Goal: Task Accomplishment & Management: Complete application form

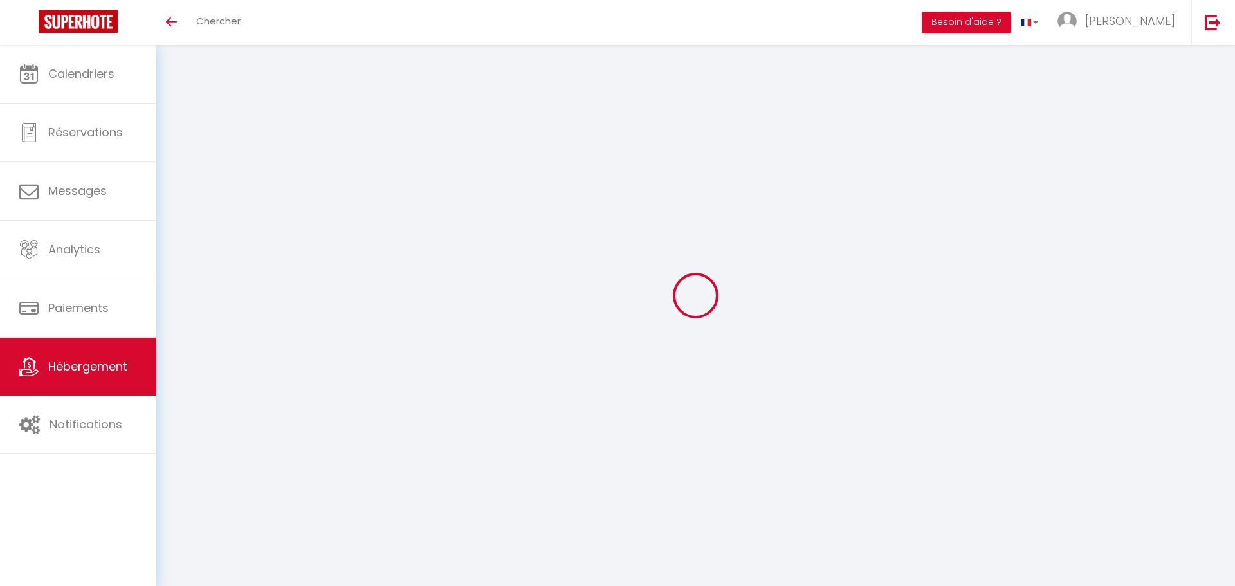
select select "3"
select select "2"
select select "1"
select select
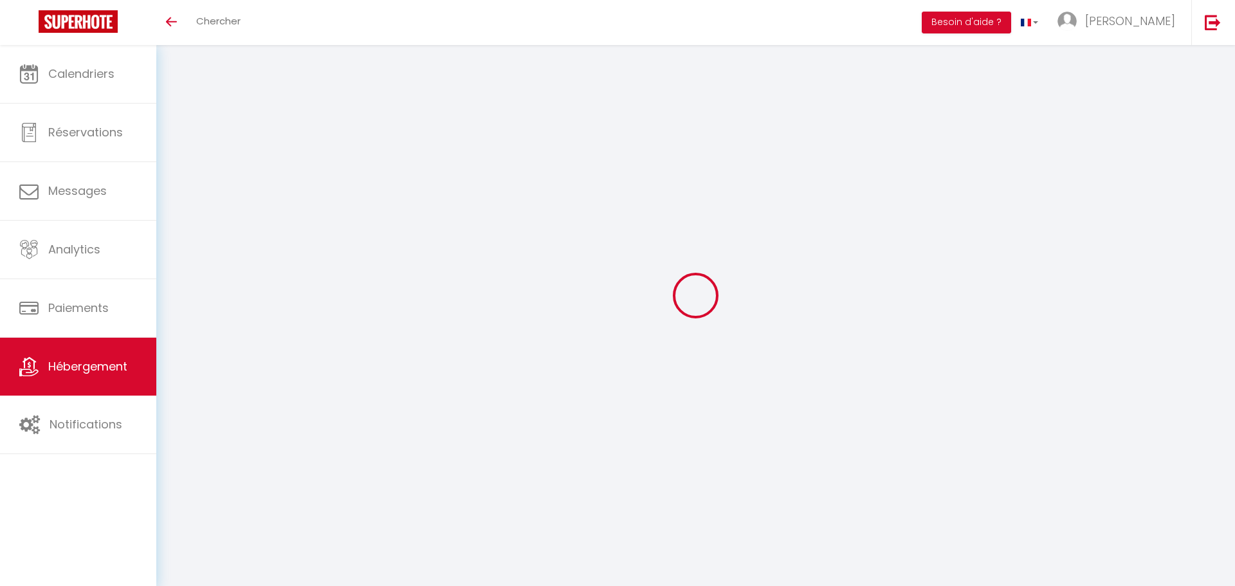
select select "28"
select select
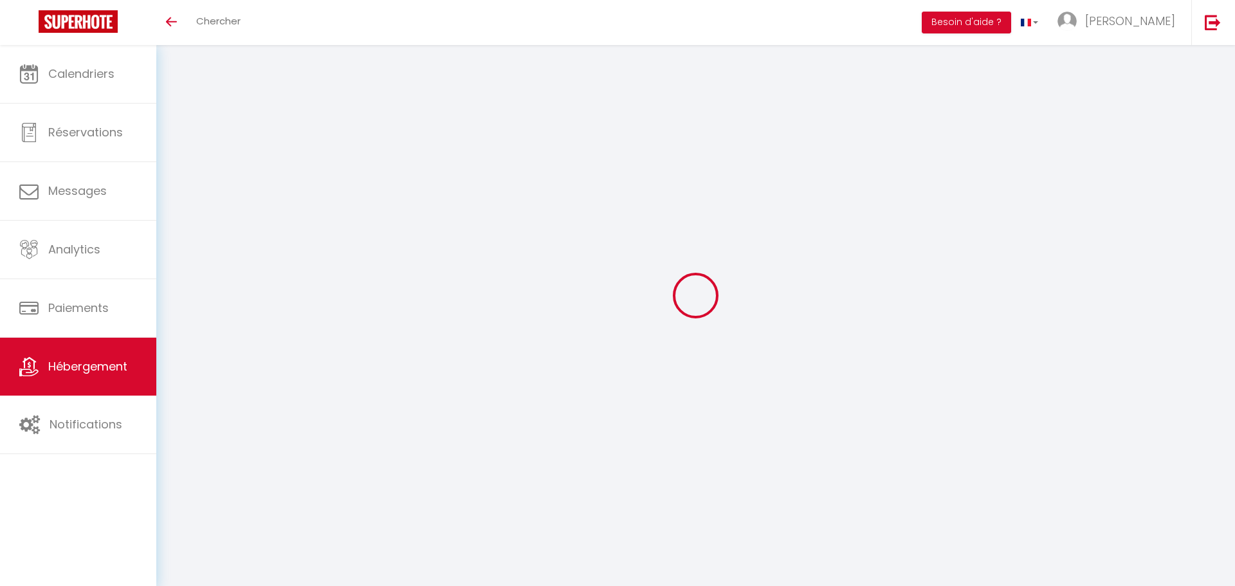
select select
checkbox input "false"
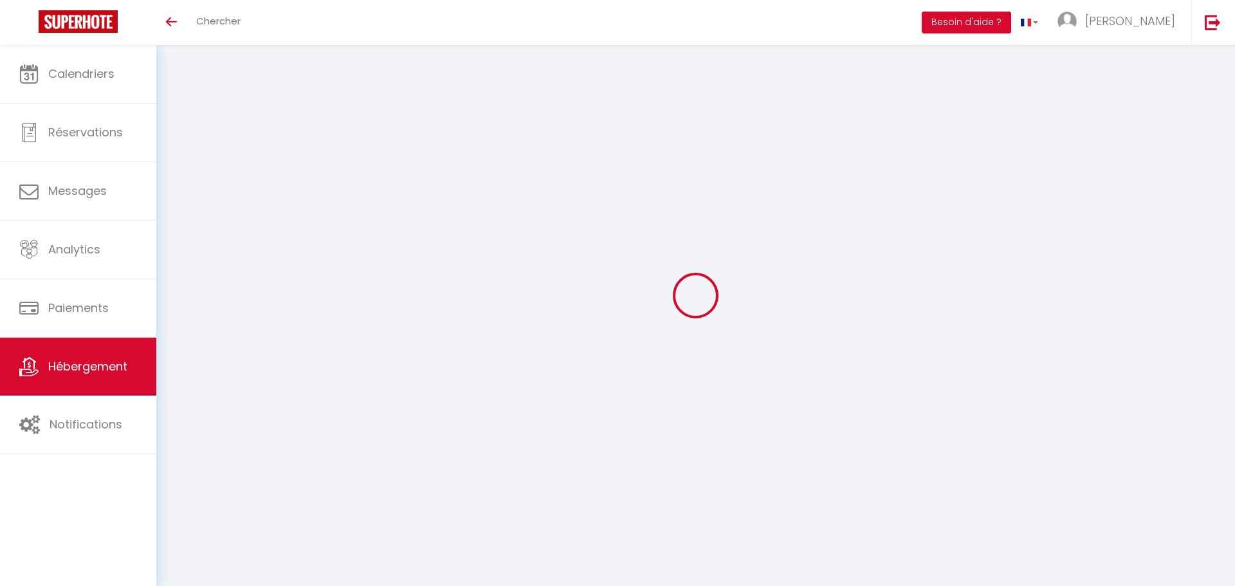
checkbox input "false"
select select
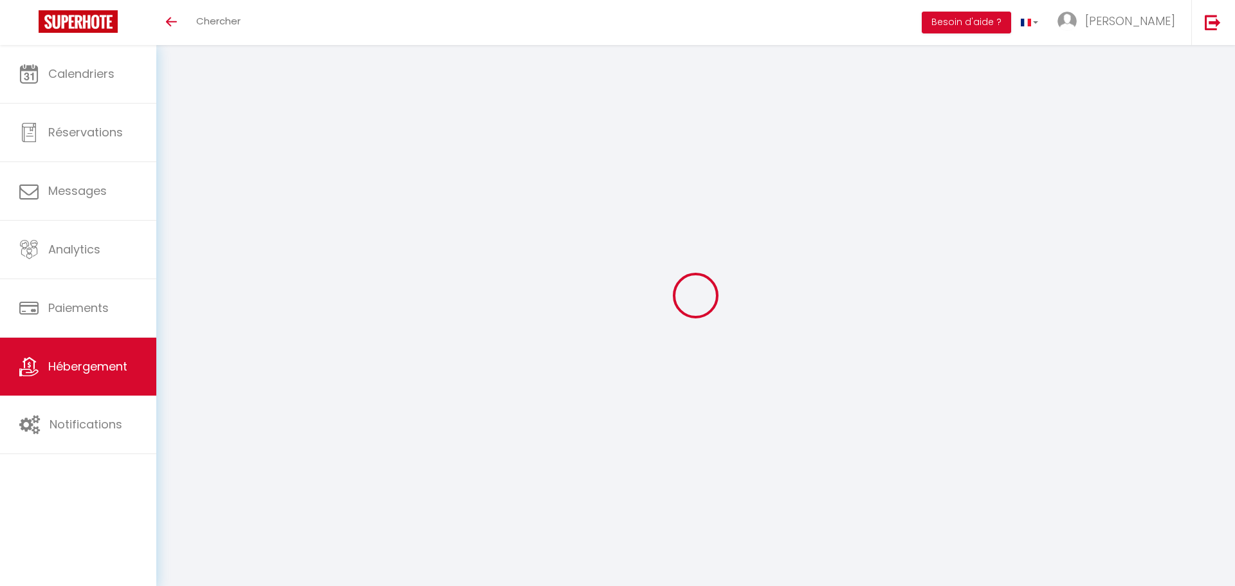
select select
checkbox input "false"
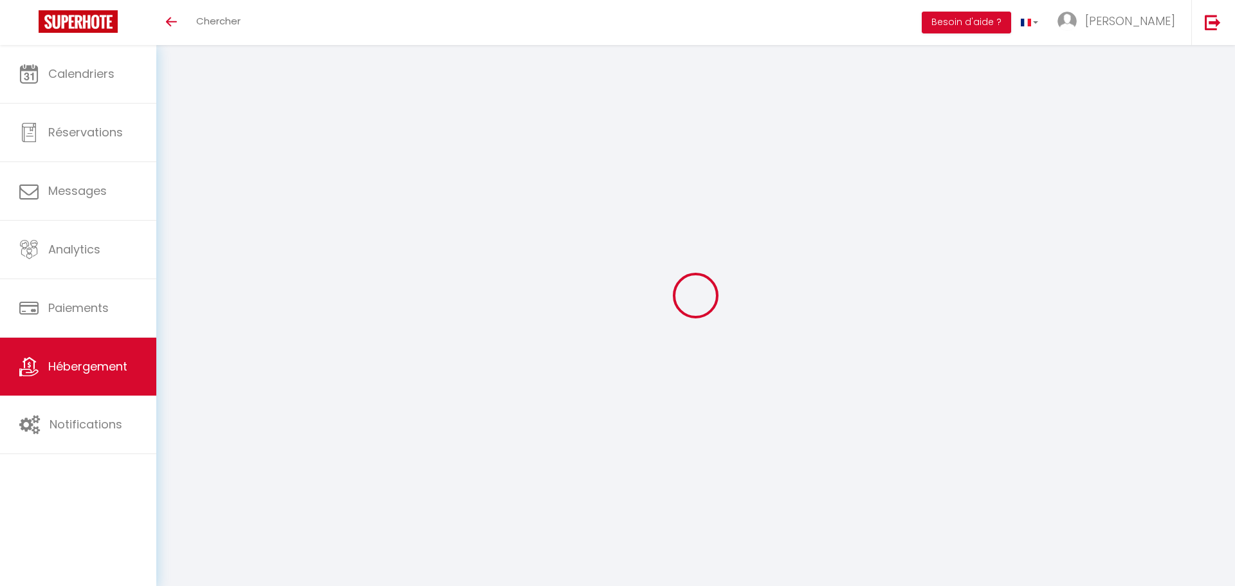
checkbox input "false"
select select
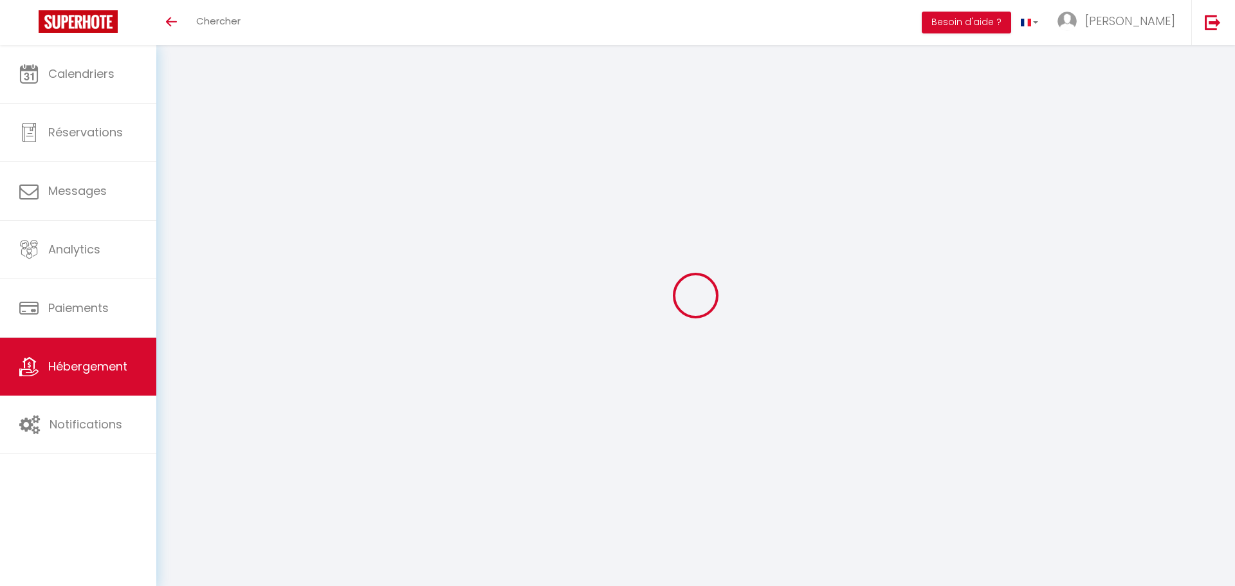
type input "Maison calme avec bureau, jardin, garage"
select select "houses"
select select "8"
select select "4"
select select "2"
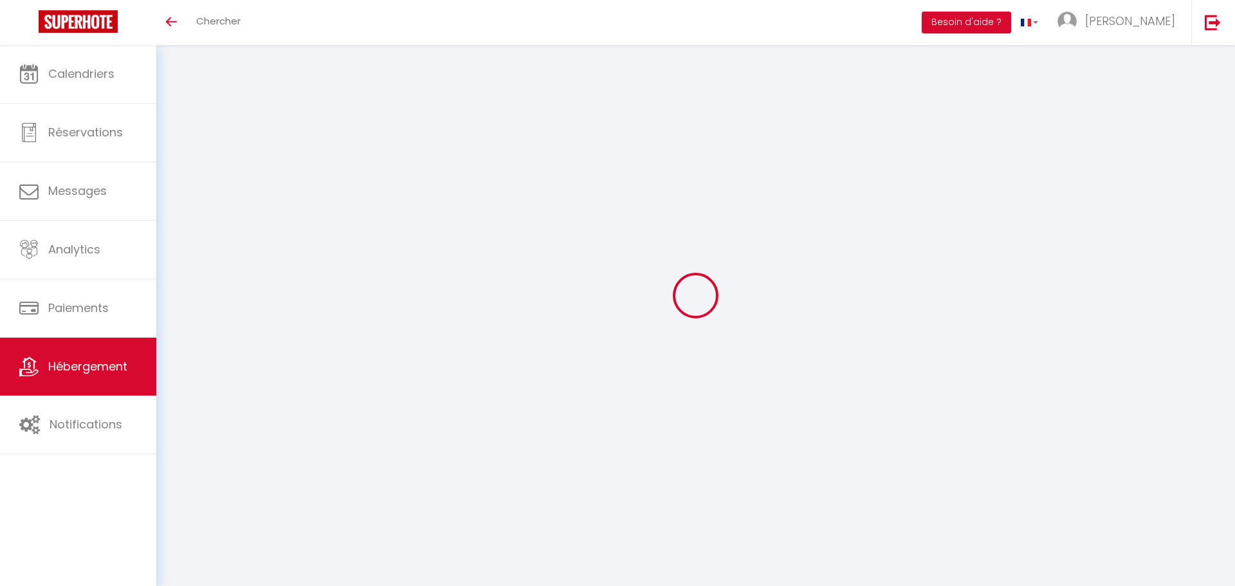
type input "140"
select select
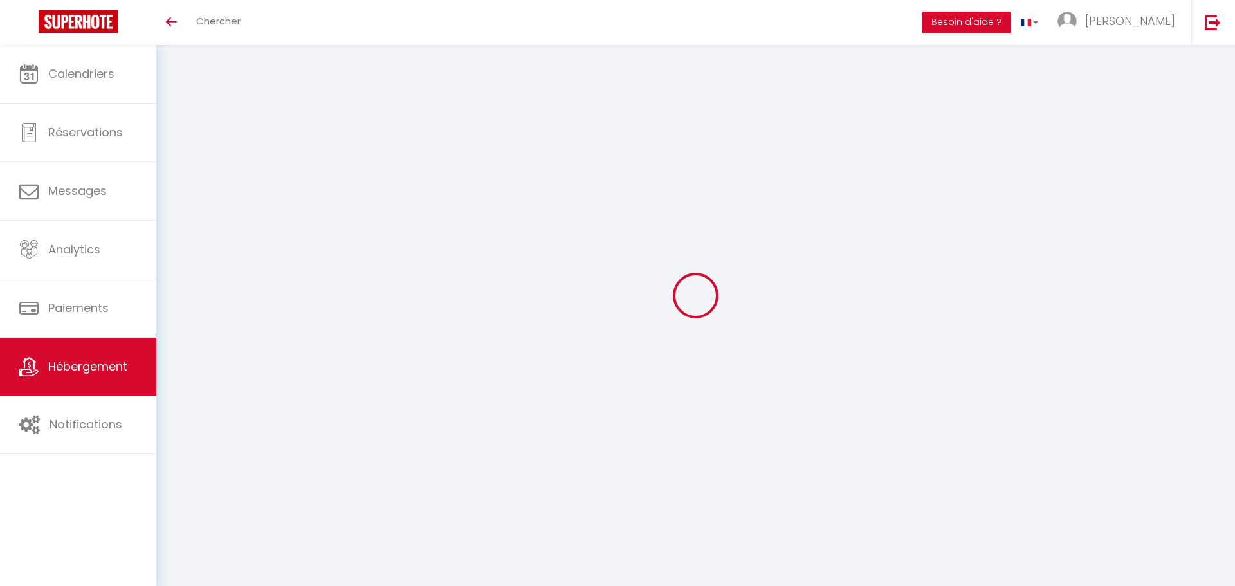
select select
type input "[STREET_ADDRESS]"
type input "85000"
type input "[GEOGRAPHIC_DATA]"
type input "[PERSON_NAME][EMAIL_ADDRESS][DOMAIN_NAME]"
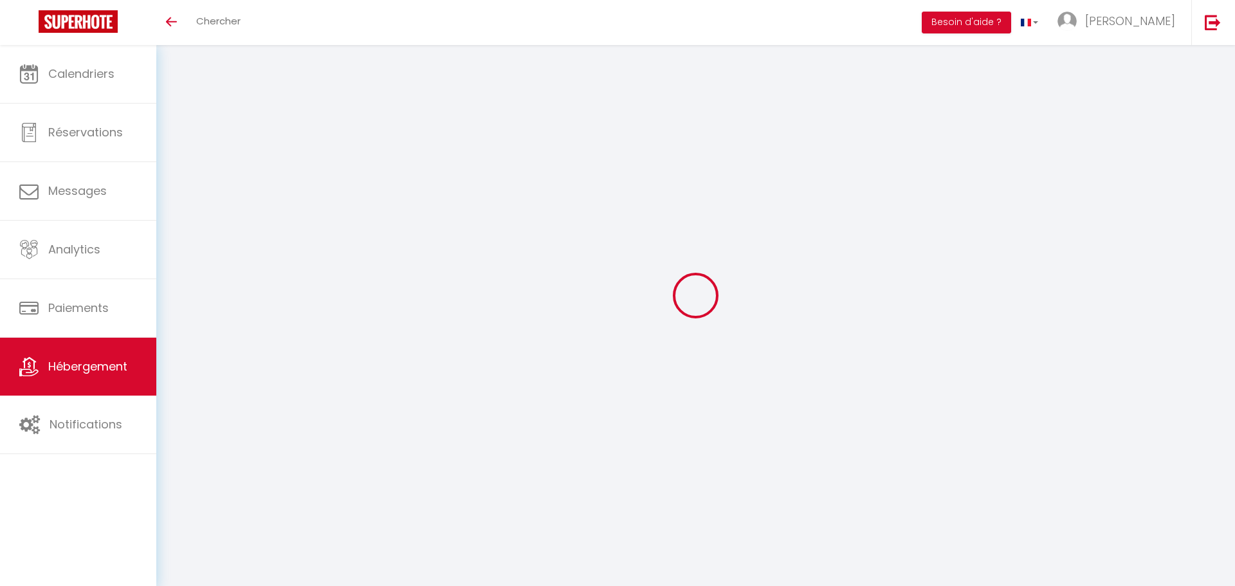
select select "15870"
checkbox input "false"
checkbox input "true"
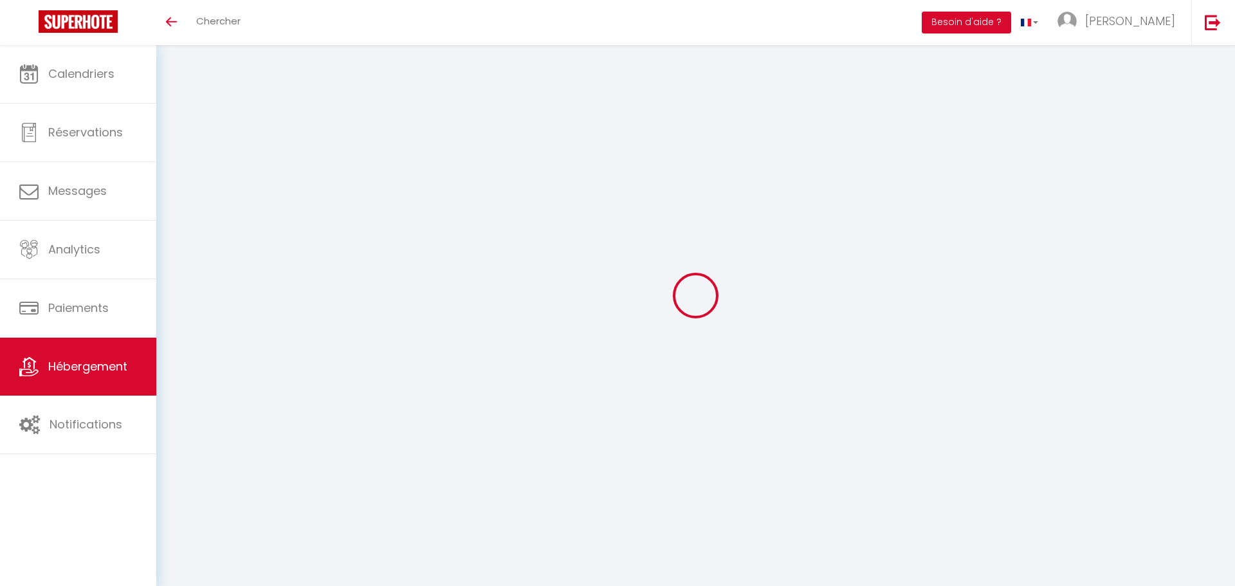
select select
type input "0"
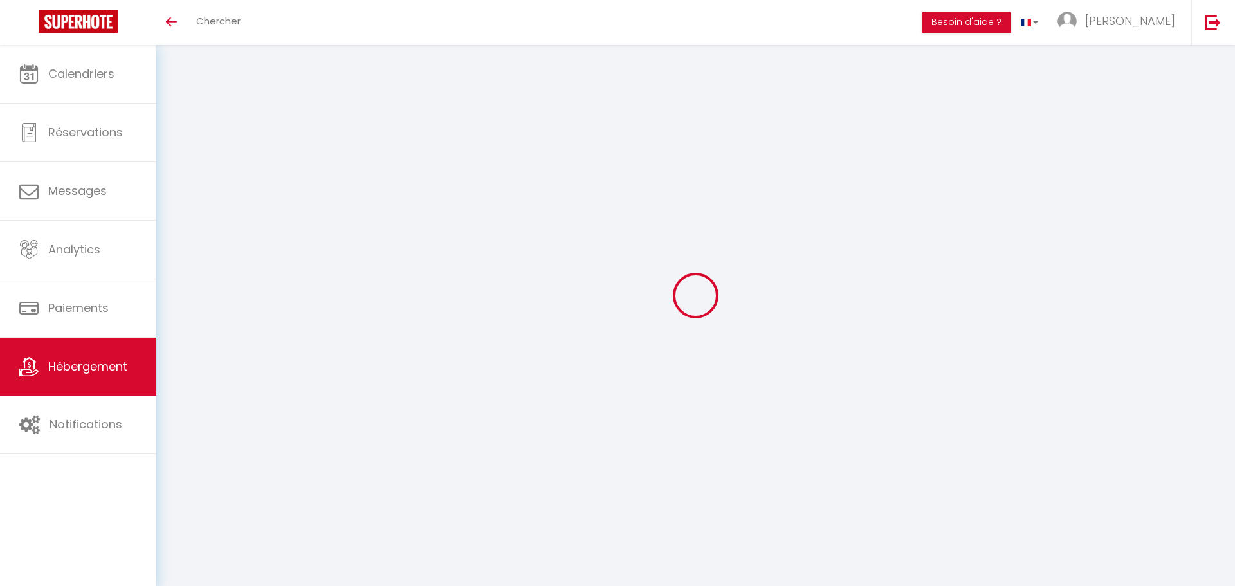
type input "0"
select select
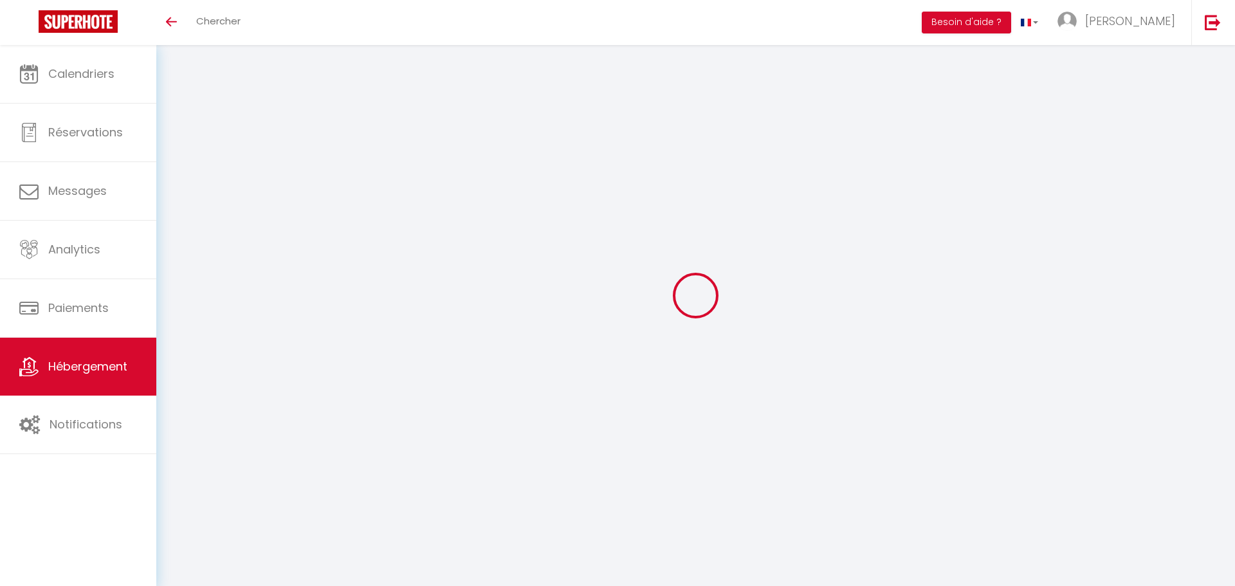
select select
checkbox input "false"
checkbox input "true"
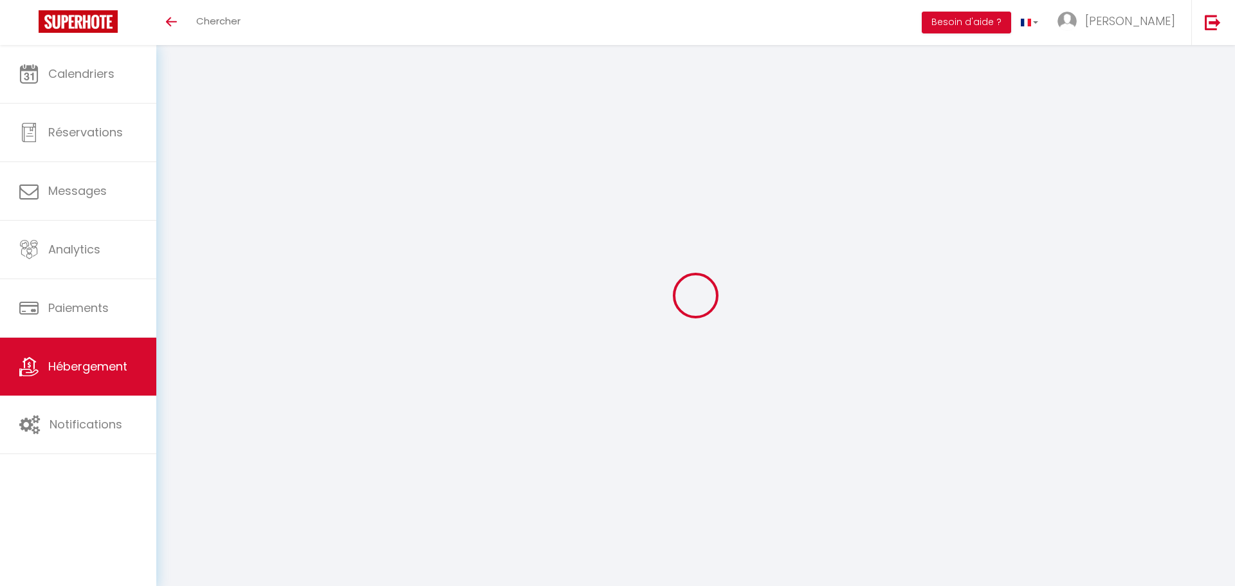
select select
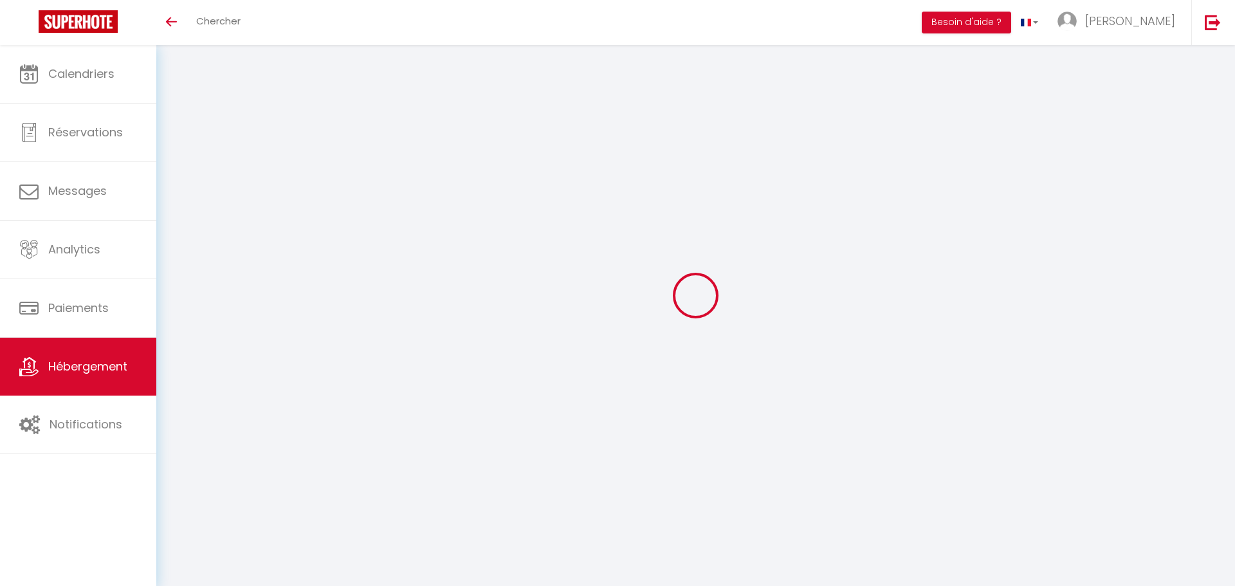
checkbox input "false"
checkbox input "true"
select select
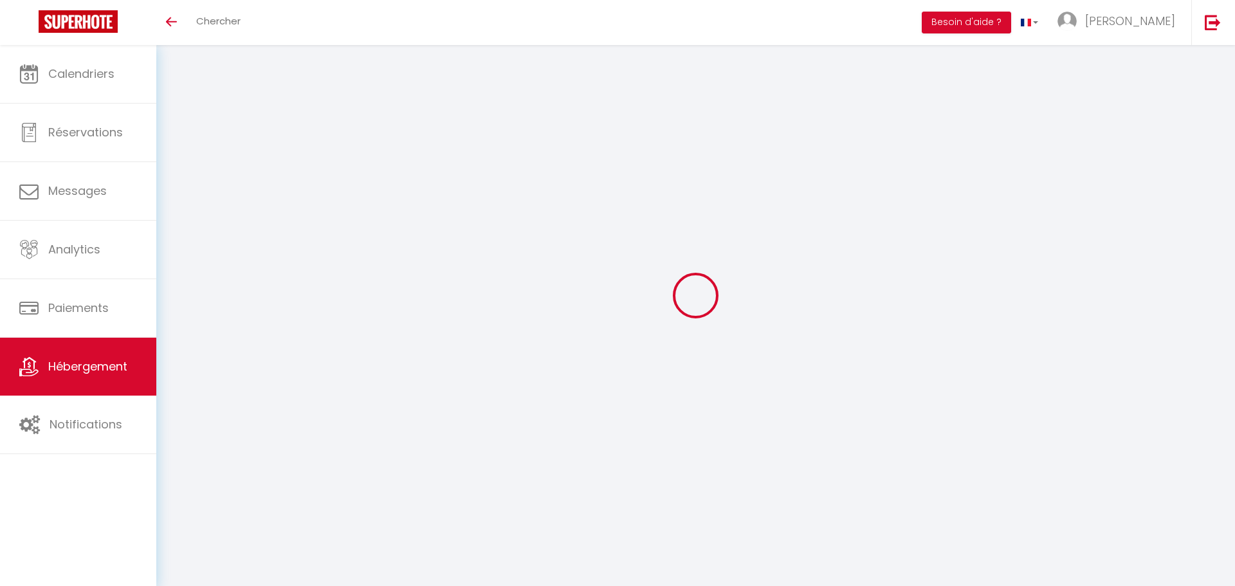
select select
checkbox input "false"
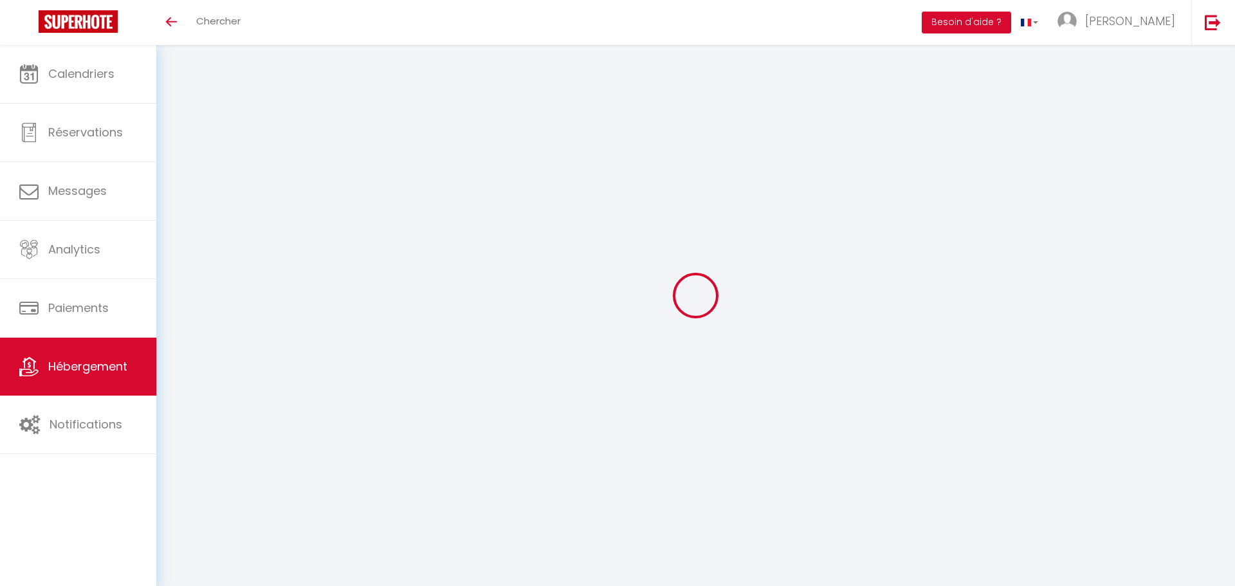
checkbox input "true"
select select
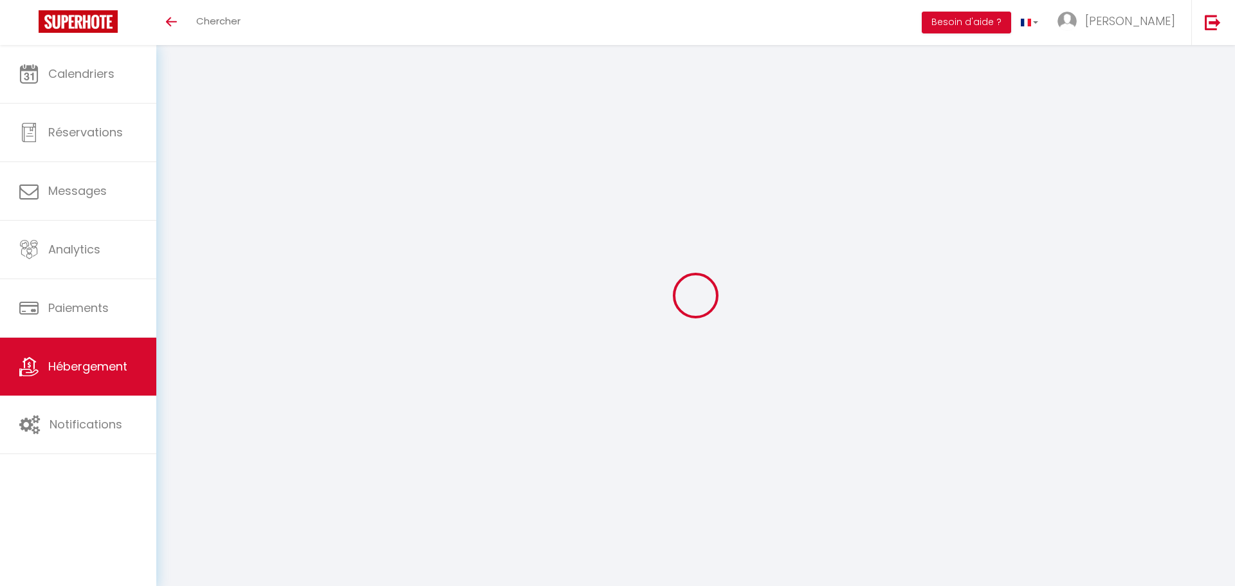
select select
checkbox input "false"
checkbox input "true"
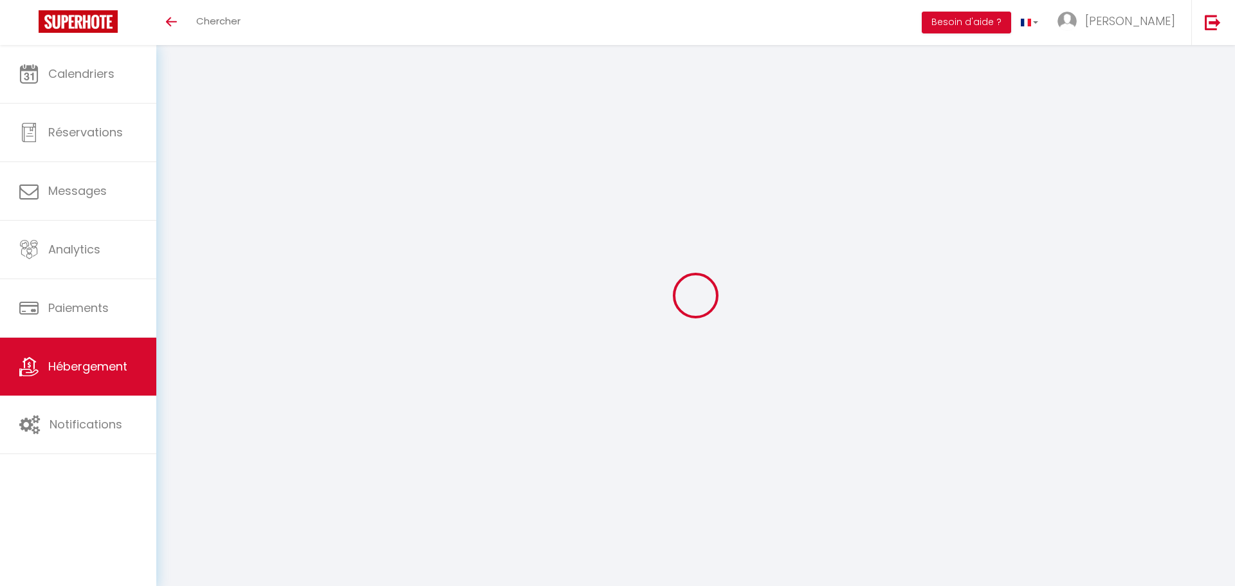
checkbox input "true"
select select "townhouse"
checkbox input "false"
checkbox input "true"
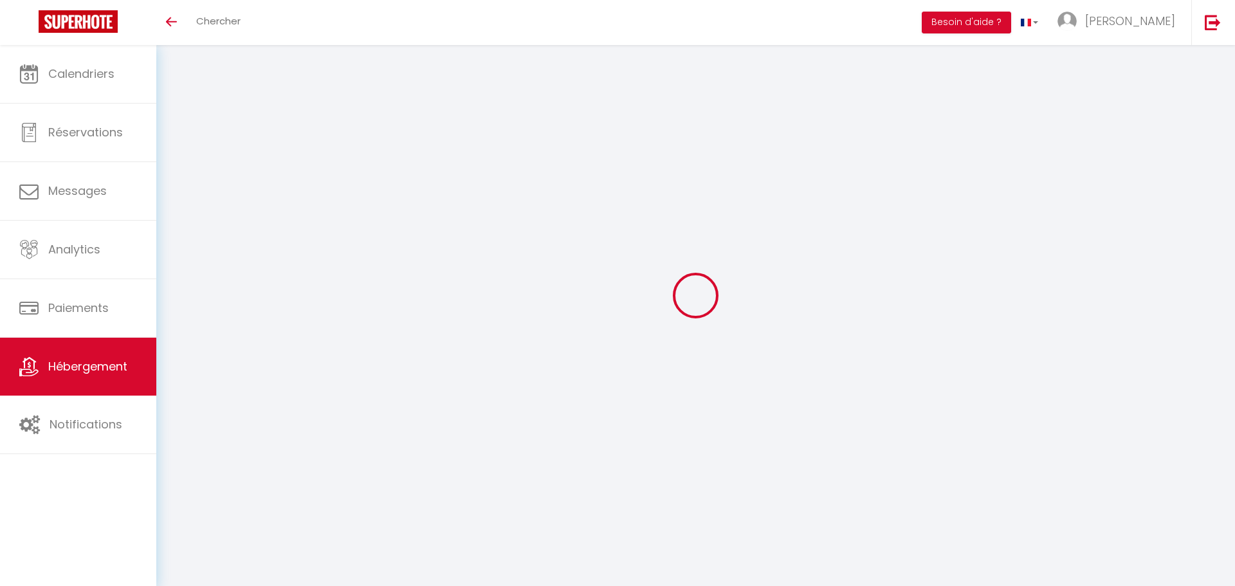
checkbox input "true"
checkbox input "false"
checkbox input "true"
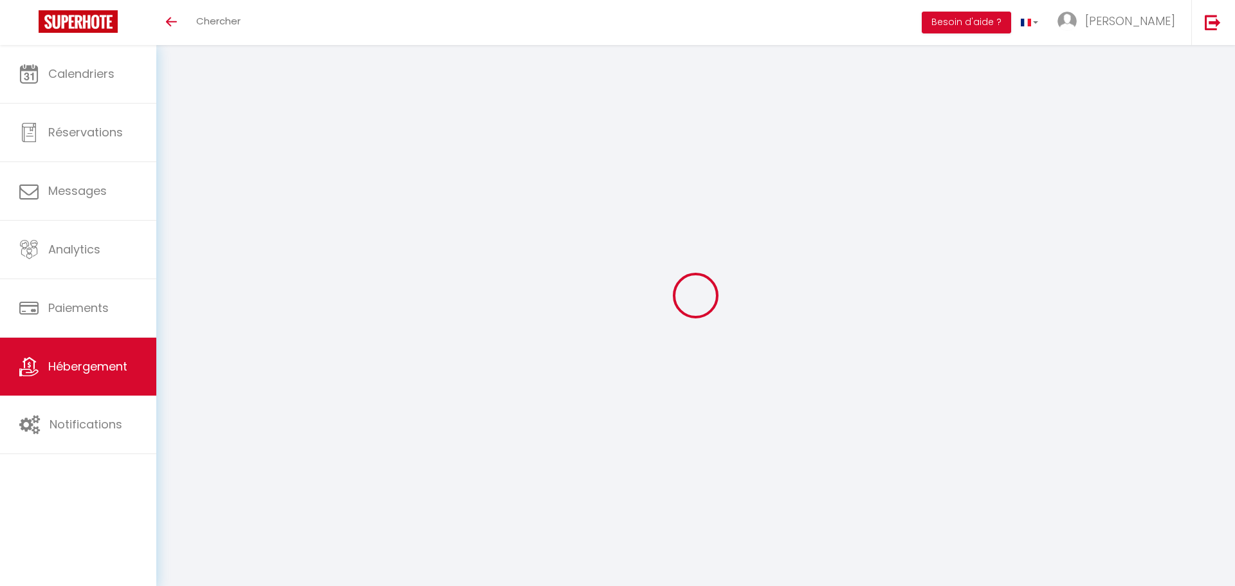
checkbox input "true"
select select "16:00"
select select "23:45"
select select "11:00"
select select "30"
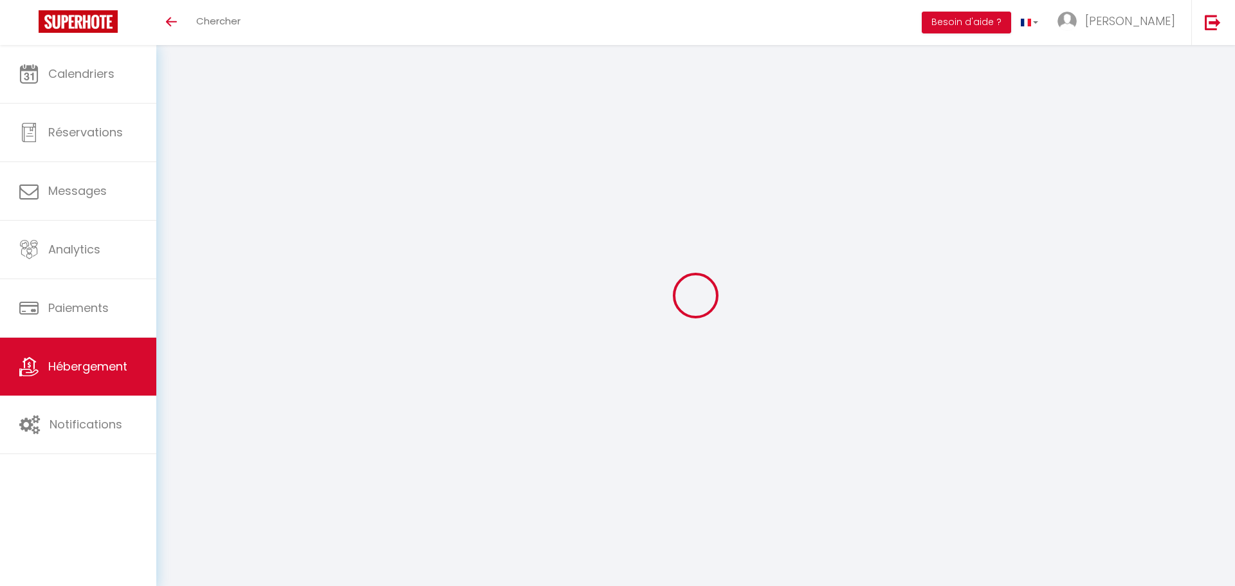
select select "120"
